Goal: Use online tool/utility: Utilize a website feature to perform a specific function

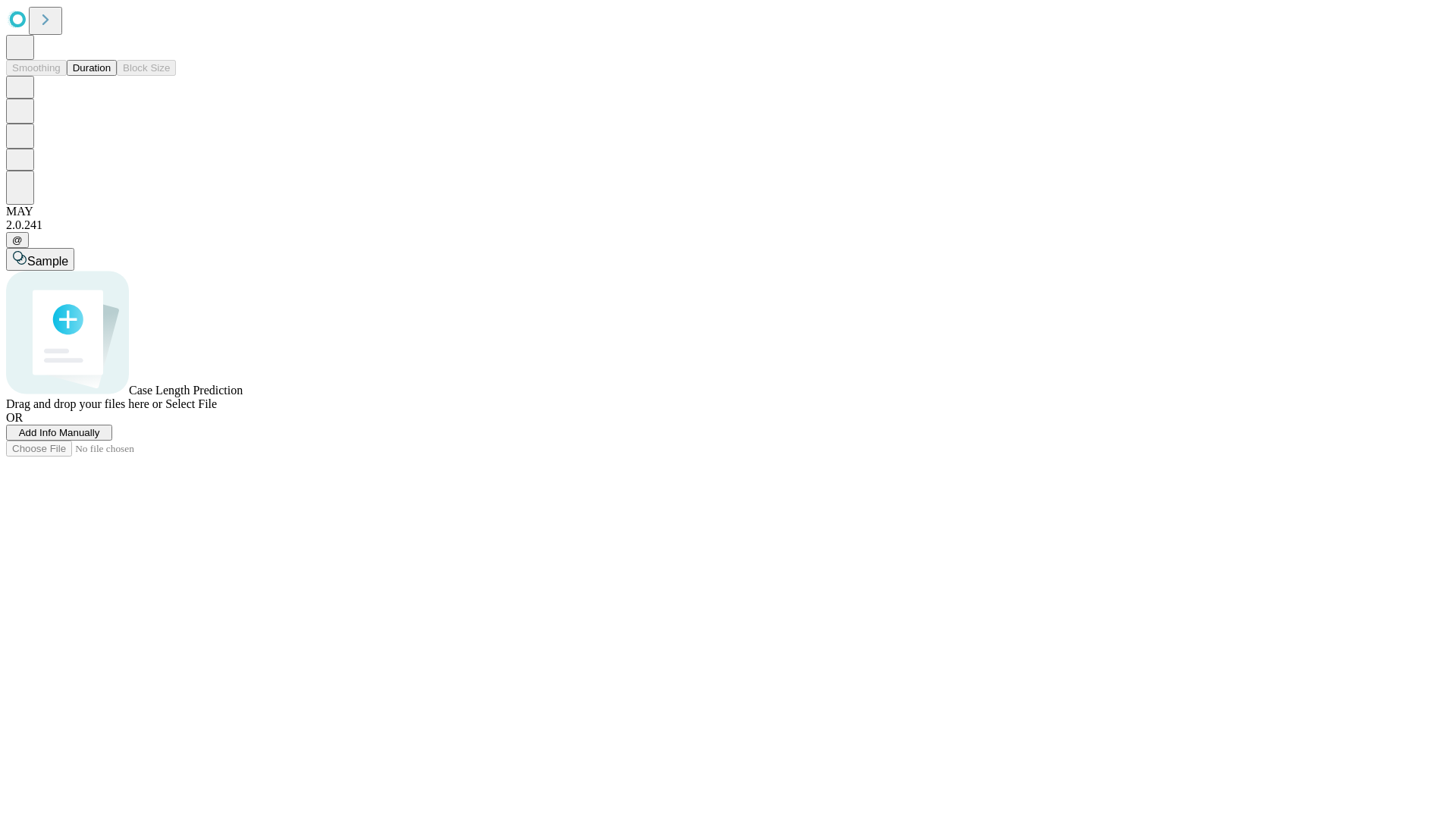
click at [111, 76] on button "Duration" at bounding box center [91, 68] width 50 height 16
click at [100, 439] on span "Add Info Manually" at bounding box center [59, 432] width 81 height 11
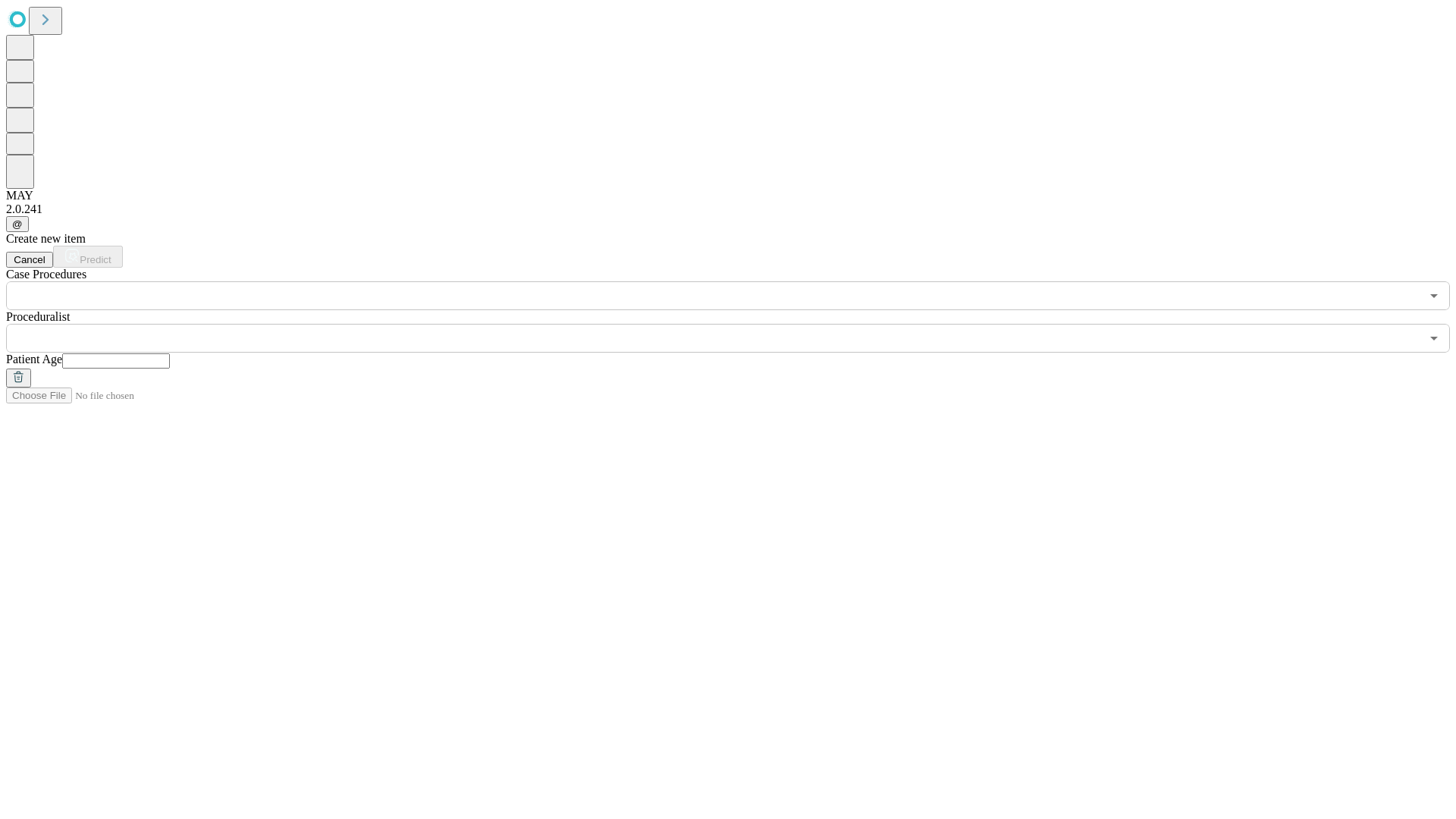
click at [170, 354] on input "text" at bounding box center [116, 361] width 107 height 15
type input "**"
click at [738, 324] on input "text" at bounding box center [714, 339] width 1414 height 29
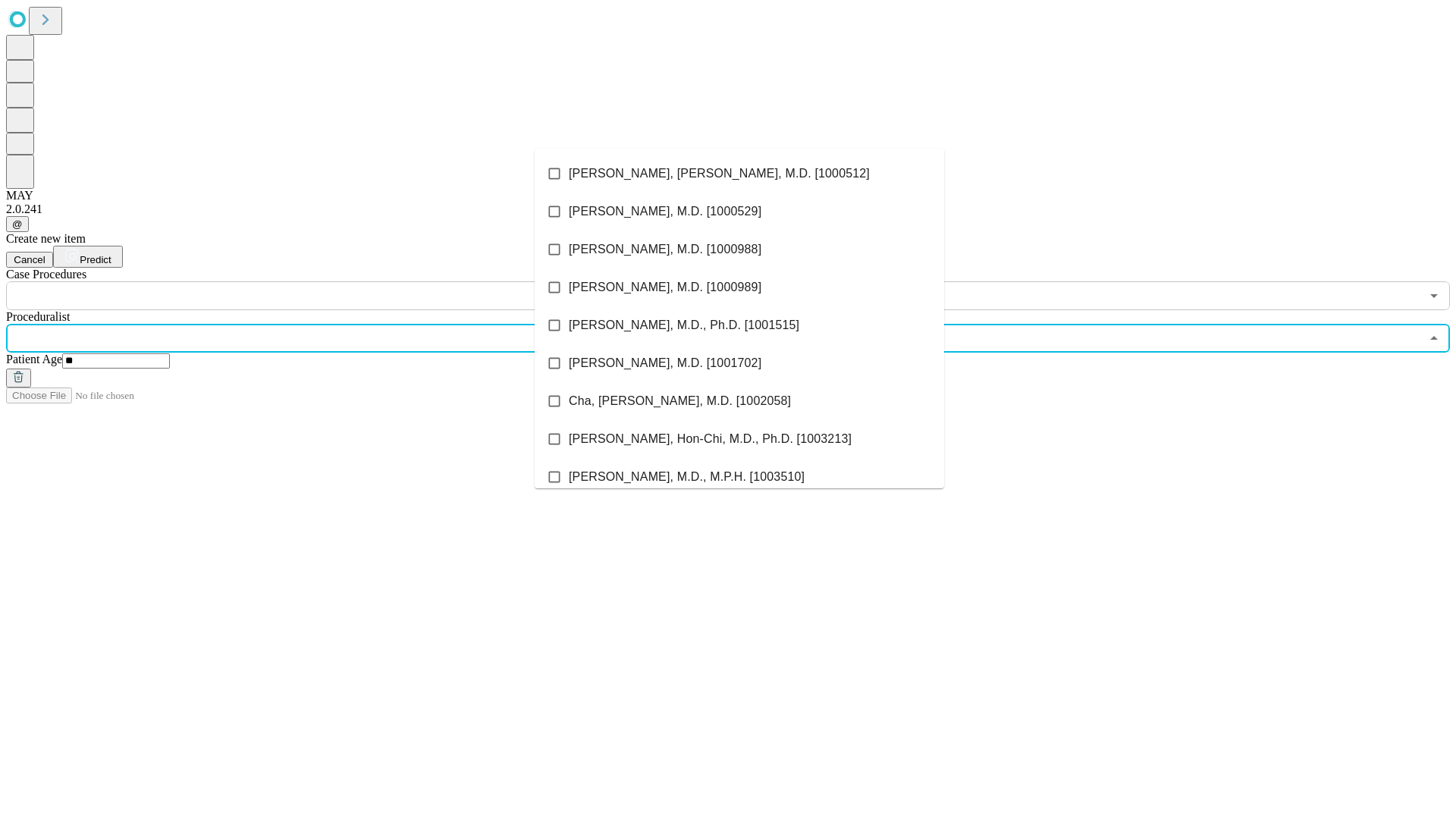
click at [739, 174] on li "[PERSON_NAME], [PERSON_NAME], M.D. [1000512]" at bounding box center [739, 173] width 410 height 38
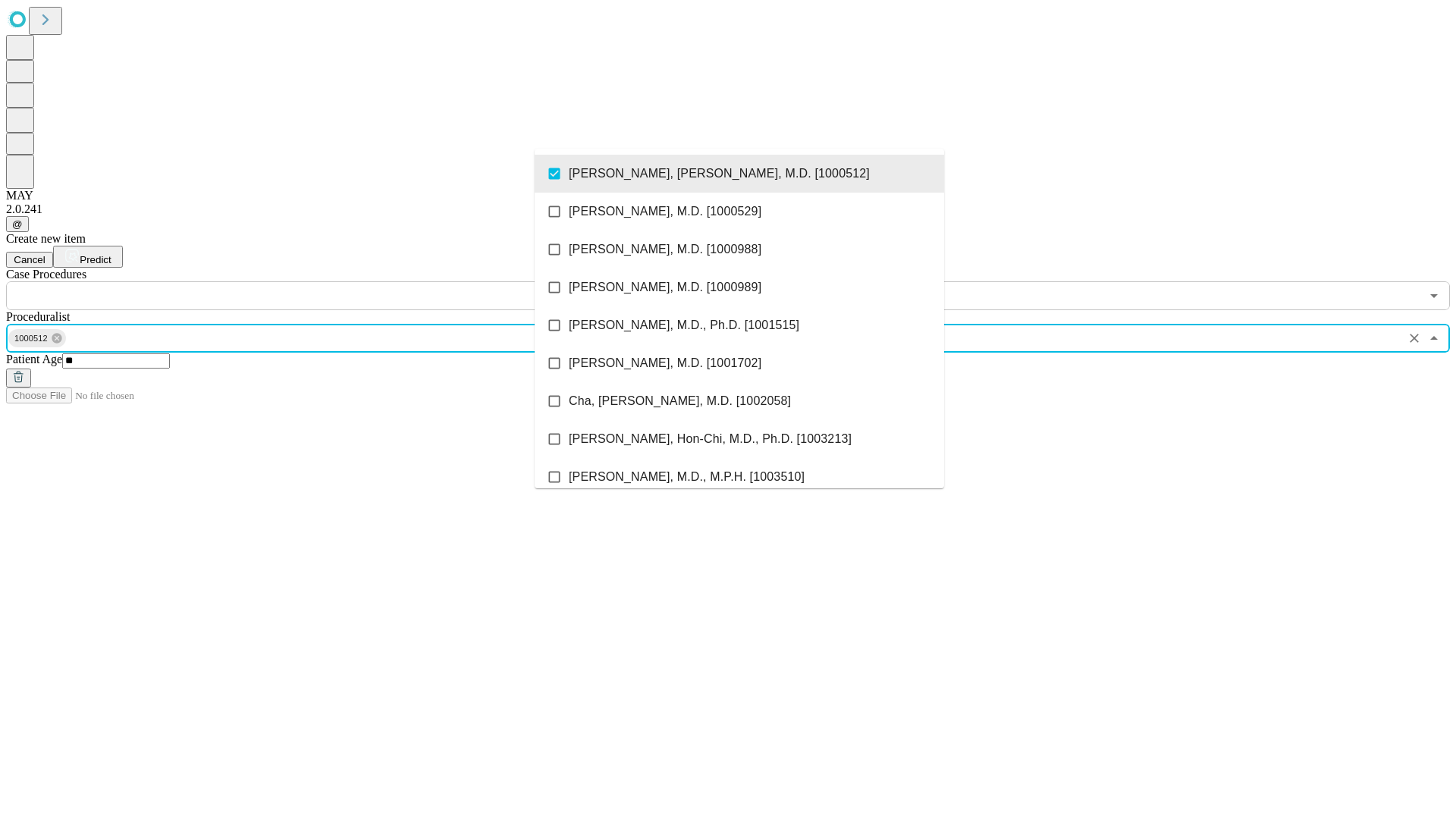
click at [318, 282] on input "text" at bounding box center [714, 296] width 1414 height 29
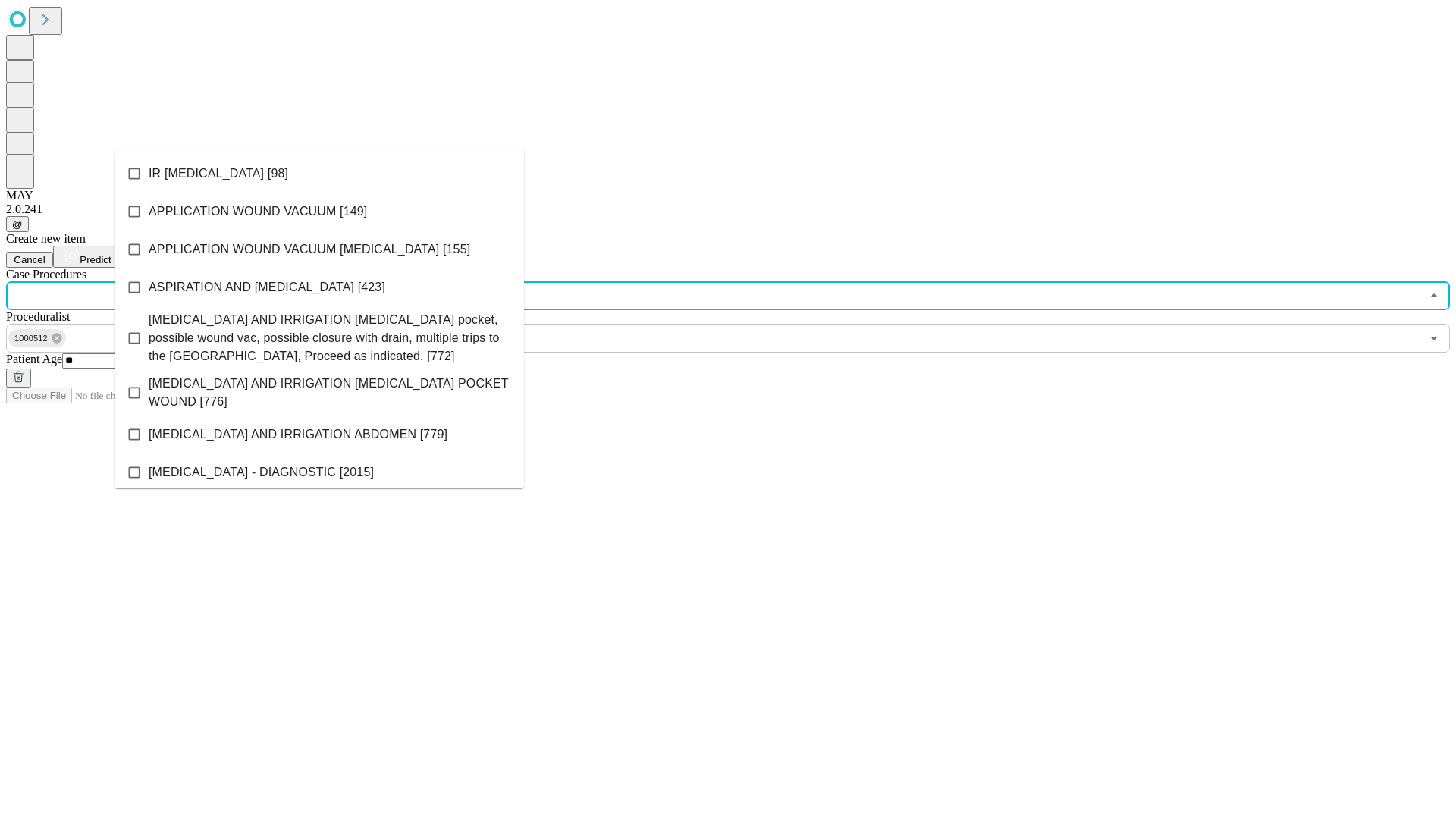
click at [319, 174] on li "IR [MEDICAL_DATA] [98]" at bounding box center [319, 173] width 410 height 38
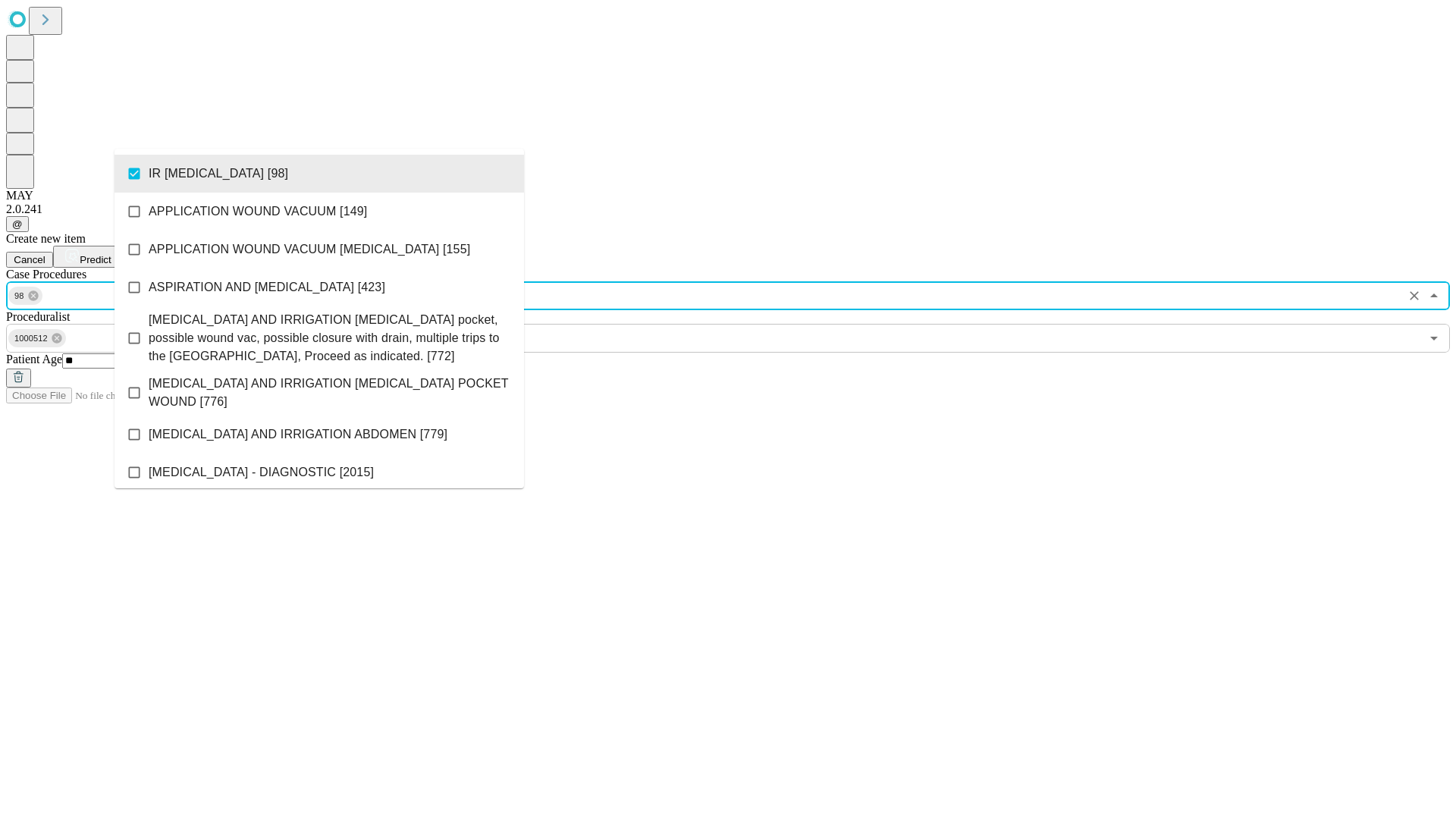
click at [111, 254] on span "Predict" at bounding box center [95, 260] width 31 height 11
